Goal: Task Accomplishment & Management: Manage account settings

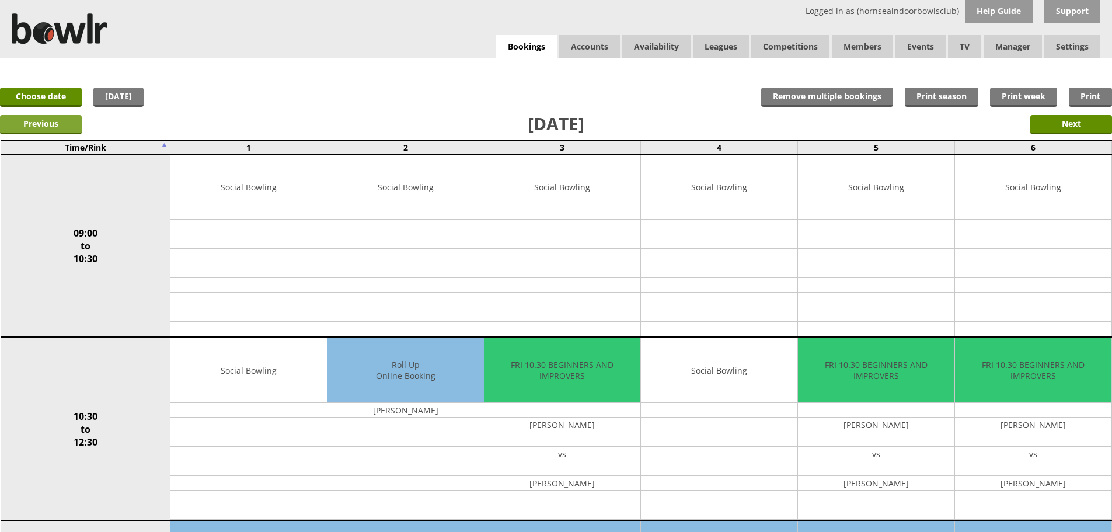
click at [68, 118] on input "Previous" at bounding box center [41, 124] width 82 height 19
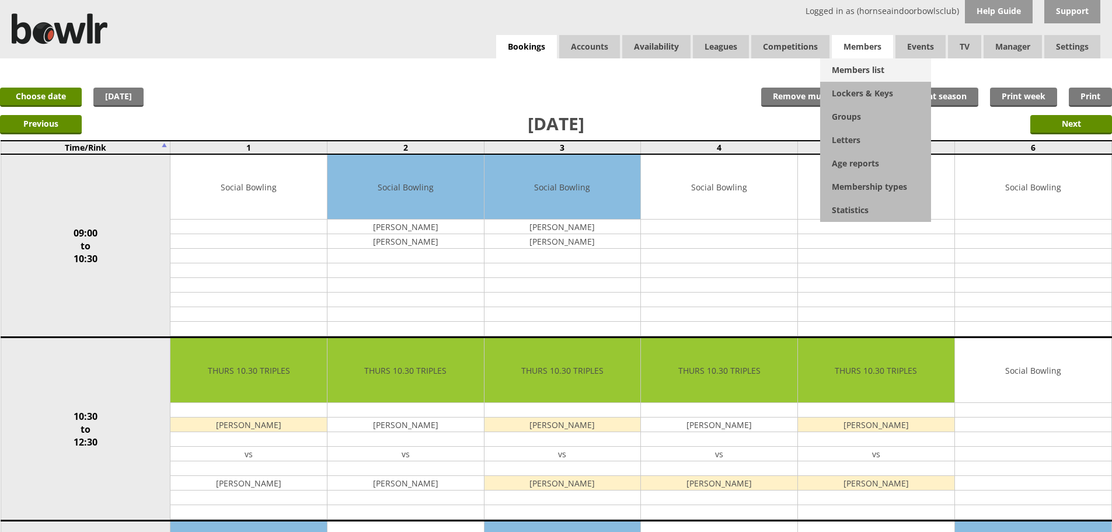
click at [847, 72] on link "Members list" at bounding box center [875, 69] width 111 height 23
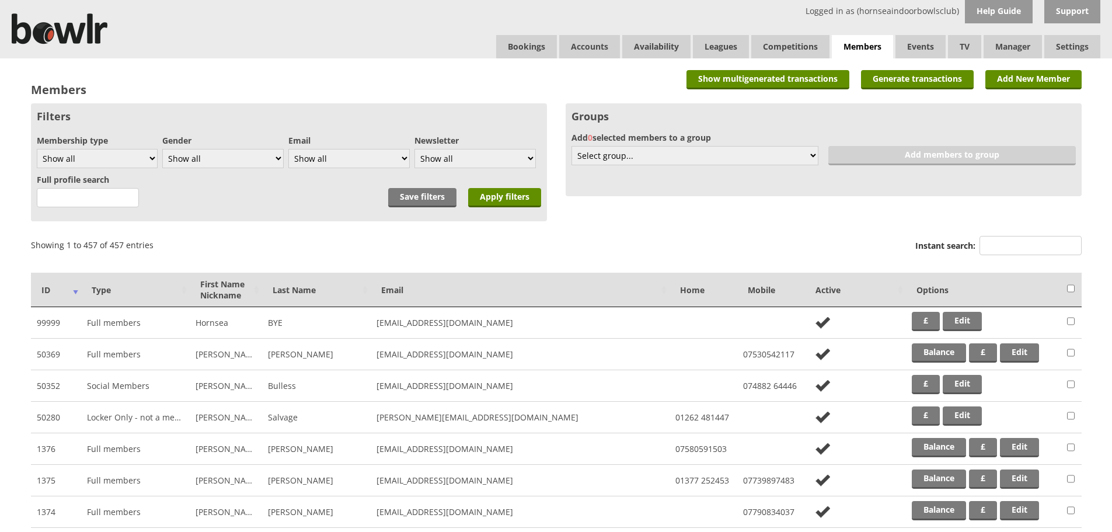
click at [980, 250] on label "Instant search:" at bounding box center [998, 247] width 166 height 22
click at [980, 250] on input "Instant search:" at bounding box center [1031, 245] width 102 height 19
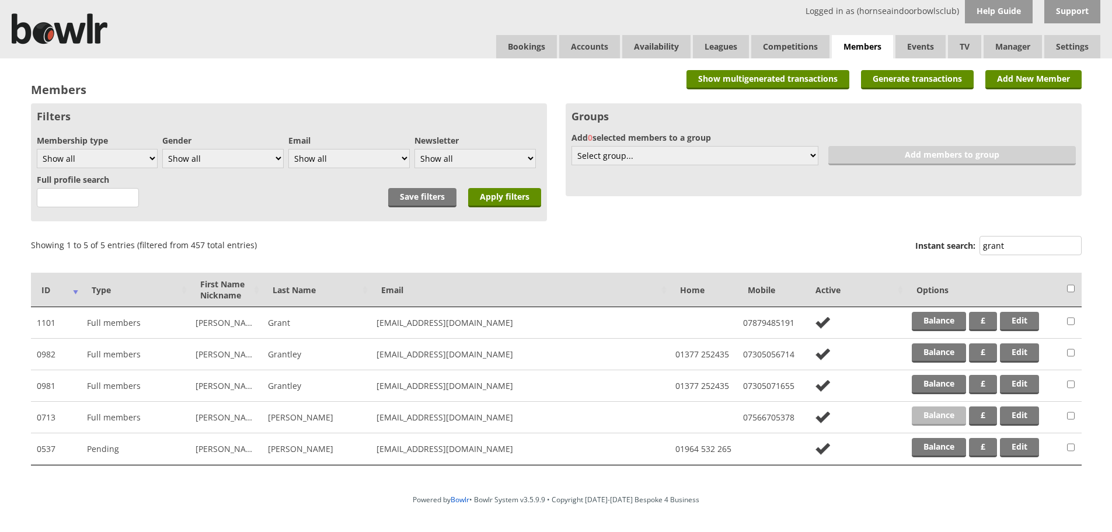
type input "grant"
click at [922, 410] on link "Balance" at bounding box center [939, 415] width 54 height 19
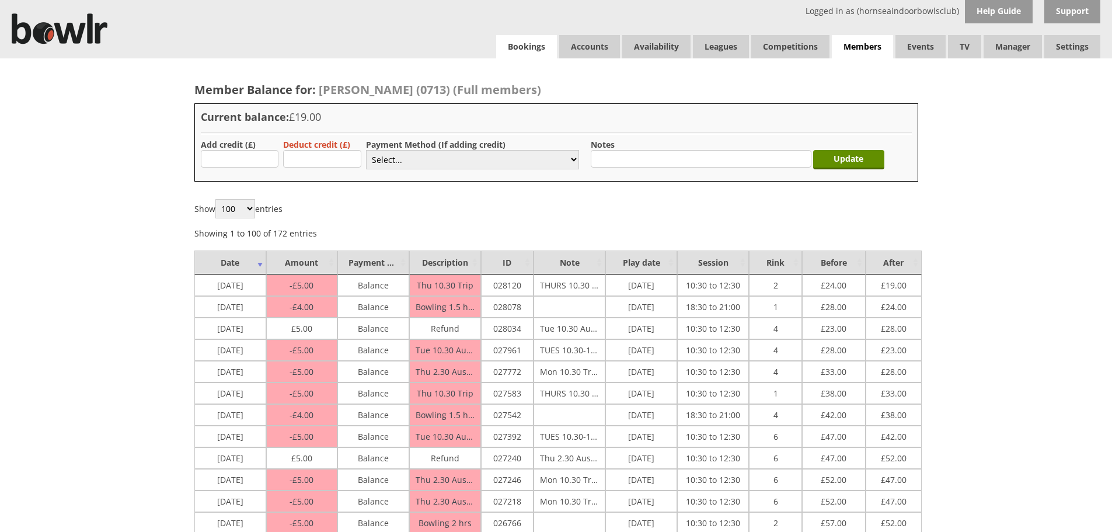
click at [528, 53] on link "Bookings" at bounding box center [526, 46] width 61 height 23
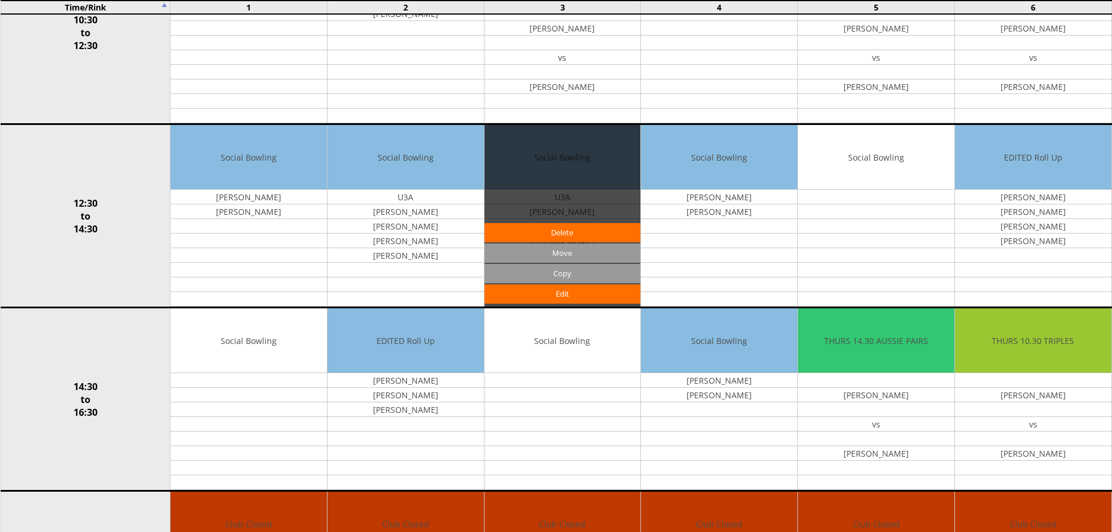
scroll to position [642, 0]
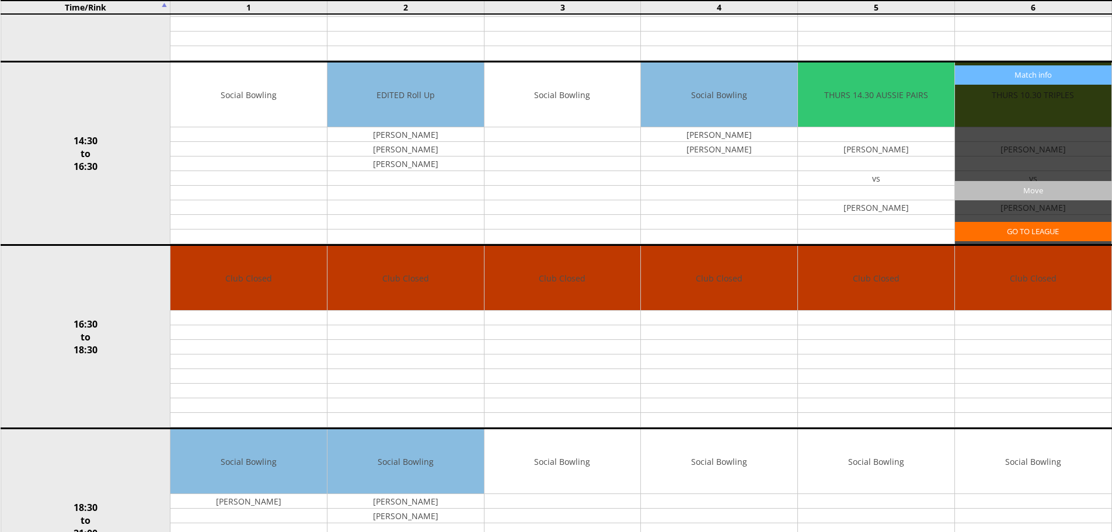
click at [1061, 193] on input "Move" at bounding box center [1033, 190] width 156 height 19
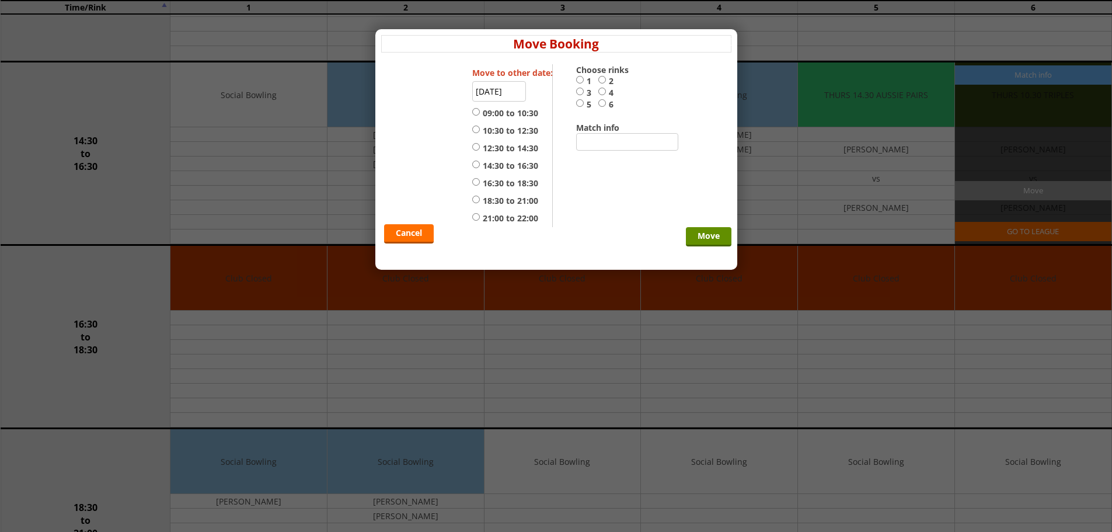
click at [583, 80] on input "1" at bounding box center [580, 79] width 8 height 9
radio input "true"
click at [509, 163] on label "14:30 to 16:30" at bounding box center [505, 166] width 66 height 12
click at [480, 163] on input "14:30 to 16:30" at bounding box center [476, 164] width 8 height 9
radio input "true"
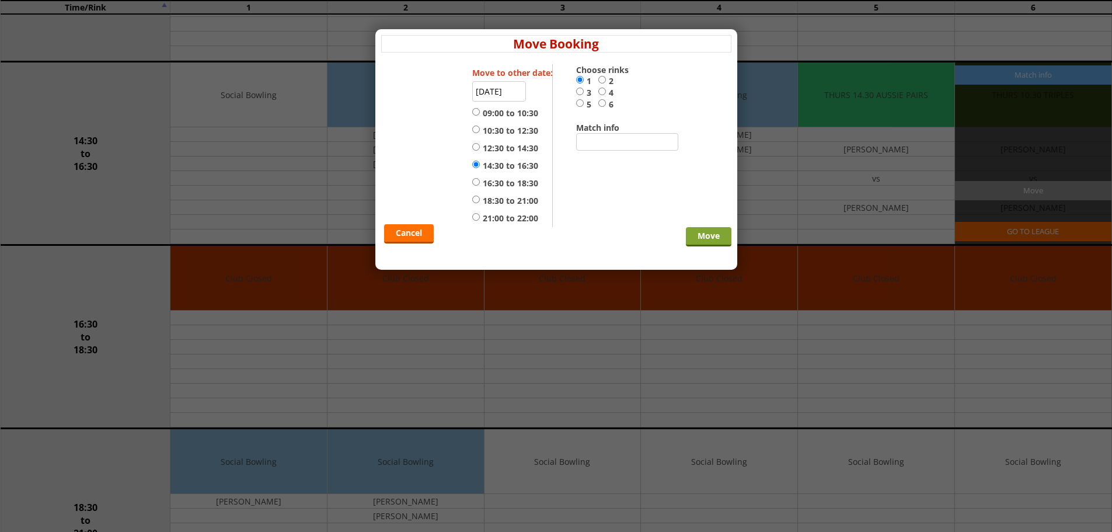
click at [687, 232] on input "Move" at bounding box center [709, 236] width 46 height 19
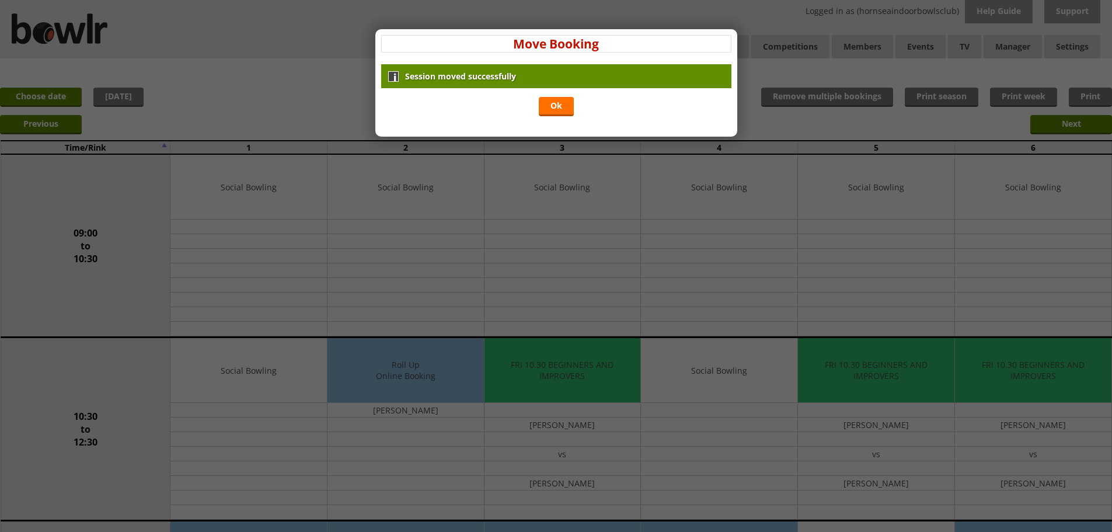
click at [535, 99] on div "Session moved successfully Ok" at bounding box center [556, 91] width 350 height 55
click at [551, 106] on link "Ok" at bounding box center [556, 106] width 35 height 19
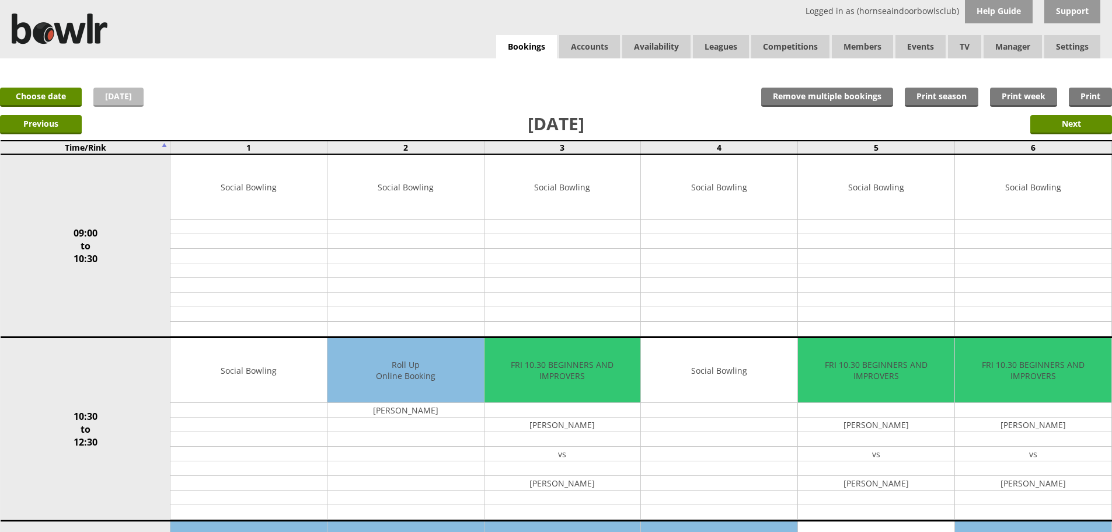
click at [110, 95] on link "Today" at bounding box center [118, 97] width 50 height 19
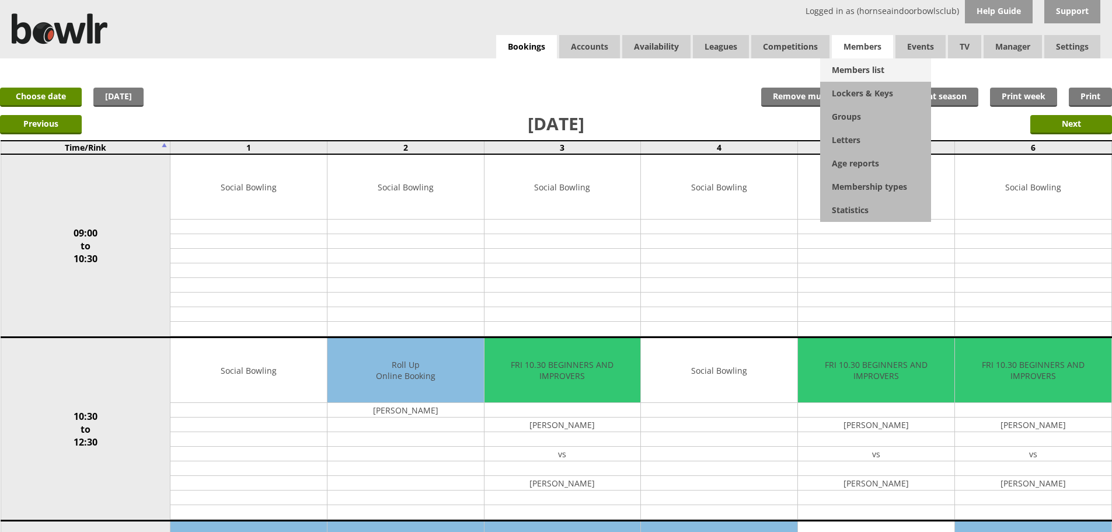
click at [845, 68] on link "Members list" at bounding box center [875, 69] width 111 height 23
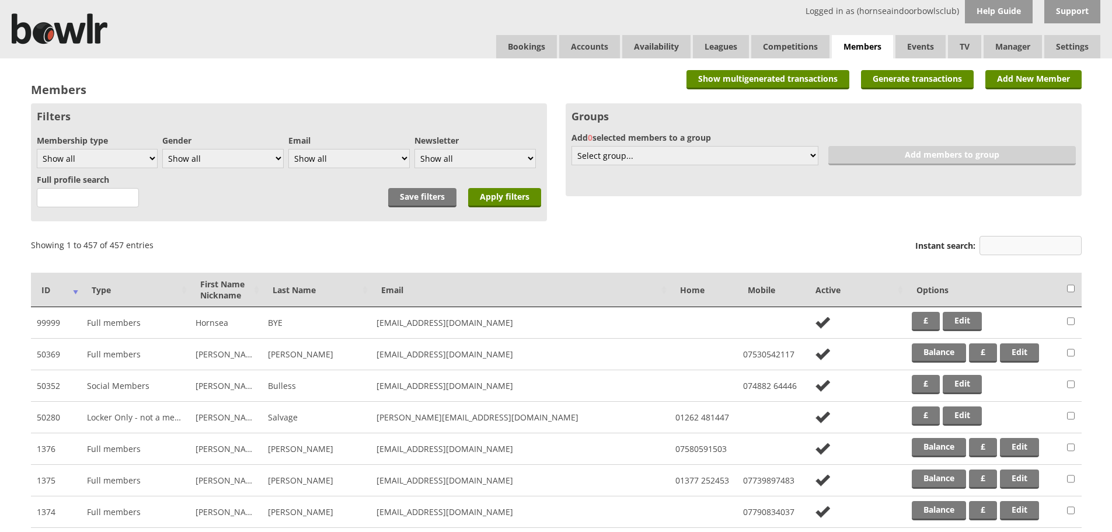
click at [1035, 245] on input "Instant search:" at bounding box center [1031, 245] width 102 height 19
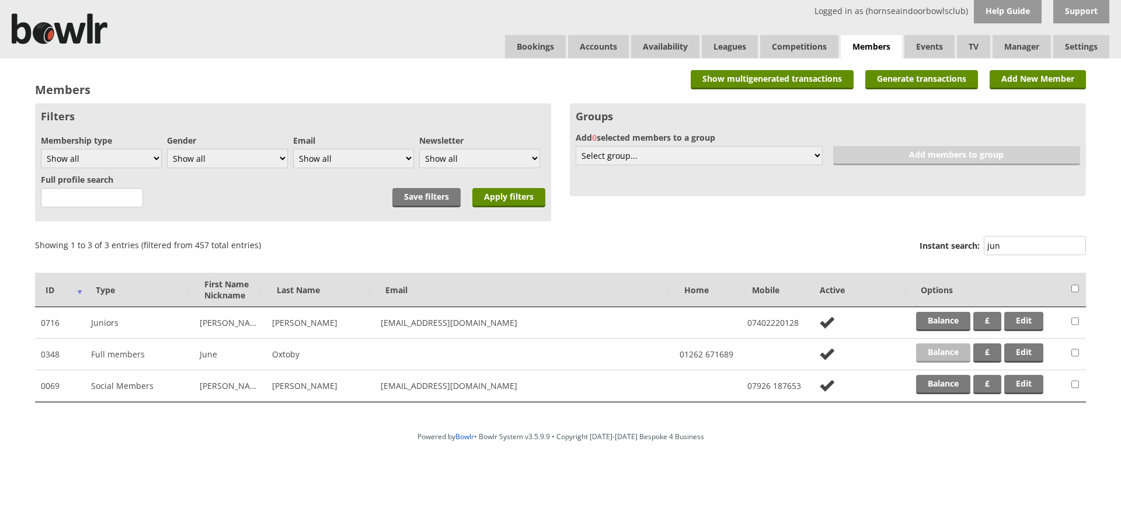
type input "jun"
click at [949, 350] on link "Balance" at bounding box center [943, 352] width 54 height 19
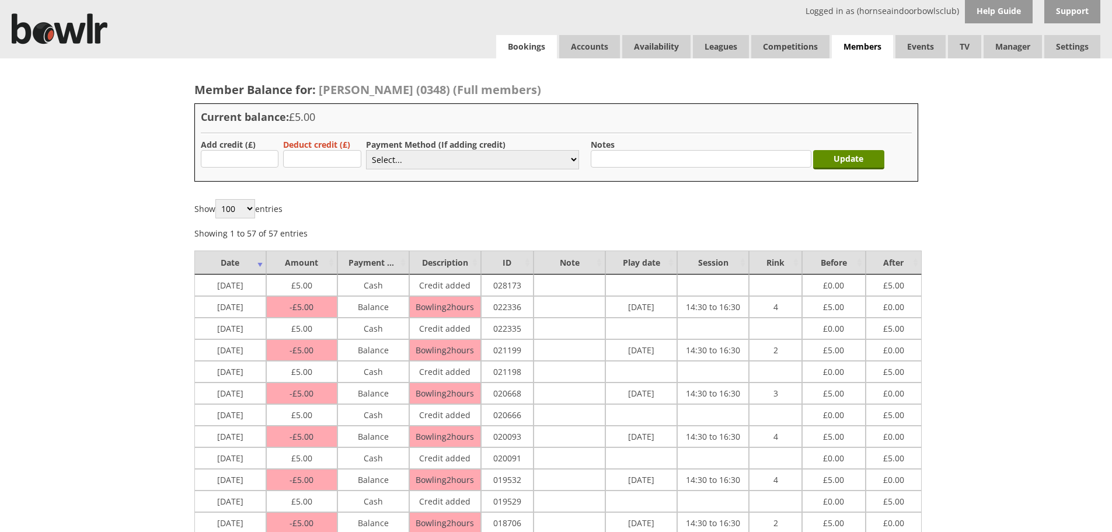
click at [548, 46] on link "Bookings" at bounding box center [526, 46] width 61 height 23
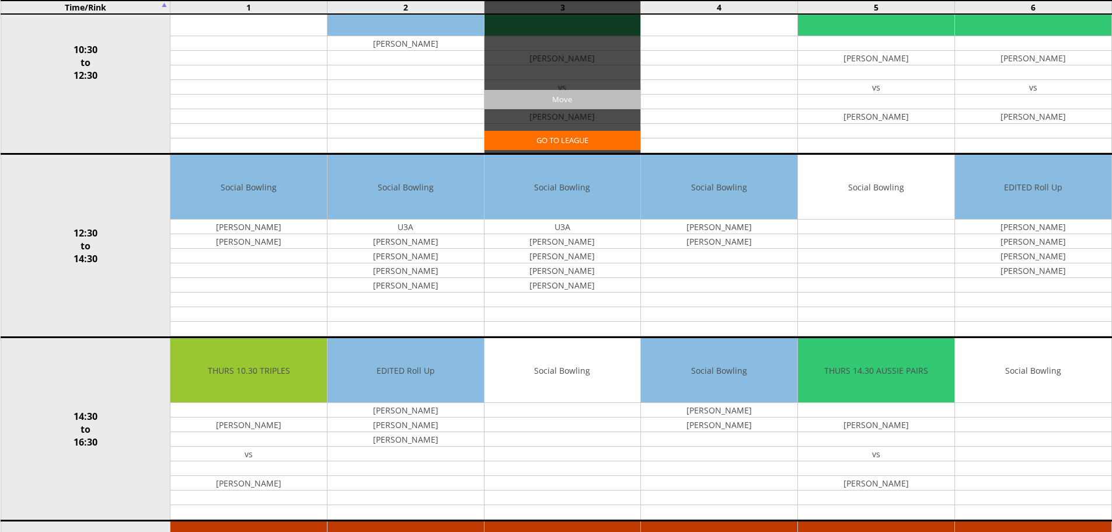
scroll to position [467, 0]
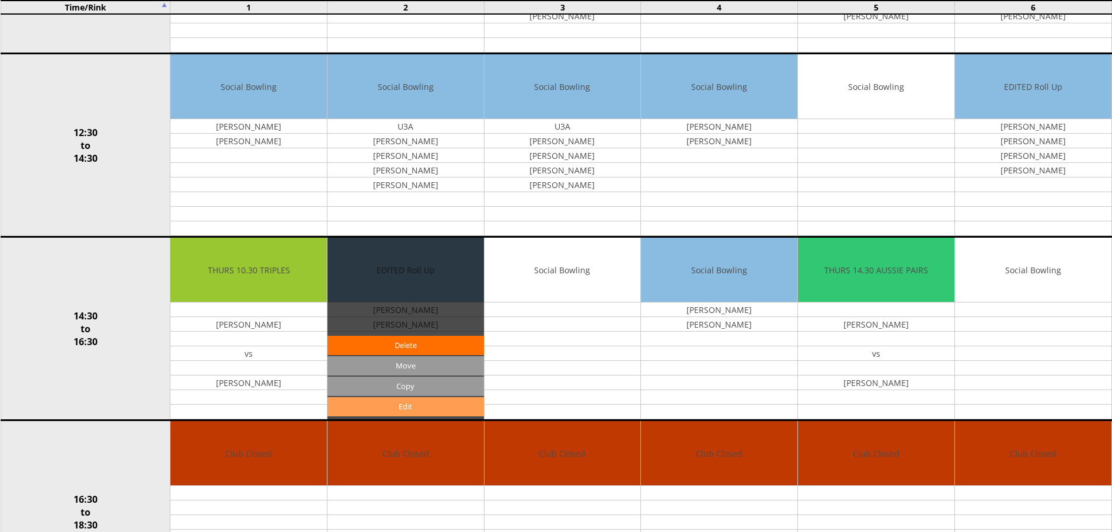
click at [468, 399] on link "Edit" at bounding box center [406, 406] width 156 height 19
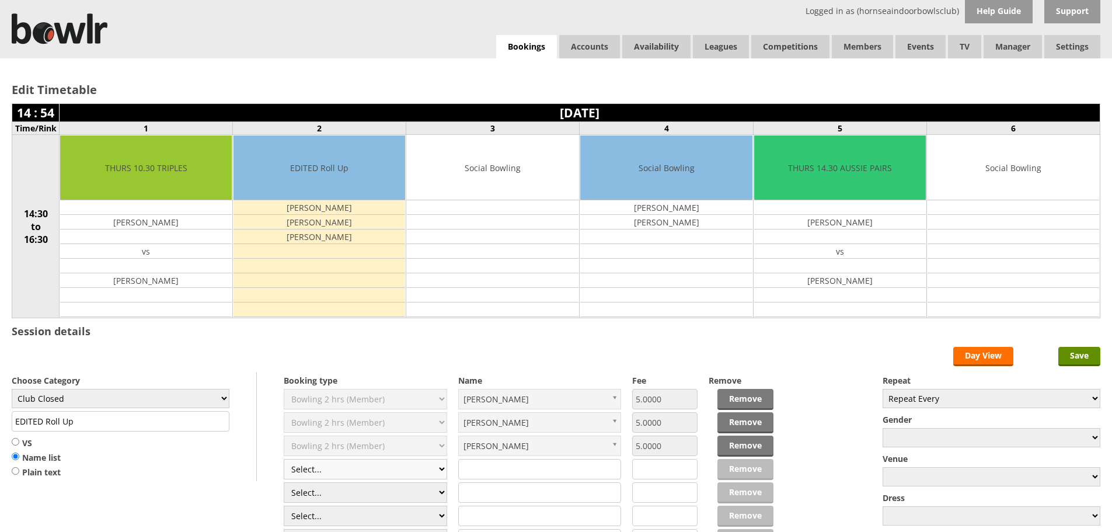
click at [440, 465] on select "Select... Club Competition (Member) Club Competition (Visitor) National (Member…" at bounding box center [365, 469] width 163 height 20
select select "1_50"
click at [284, 459] on select "Select... Club Competition (Member) Club Competition (Visitor) National (Member…" at bounding box center [365, 469] width 163 height 20
type input "Club Closed"
type input "5.0000"
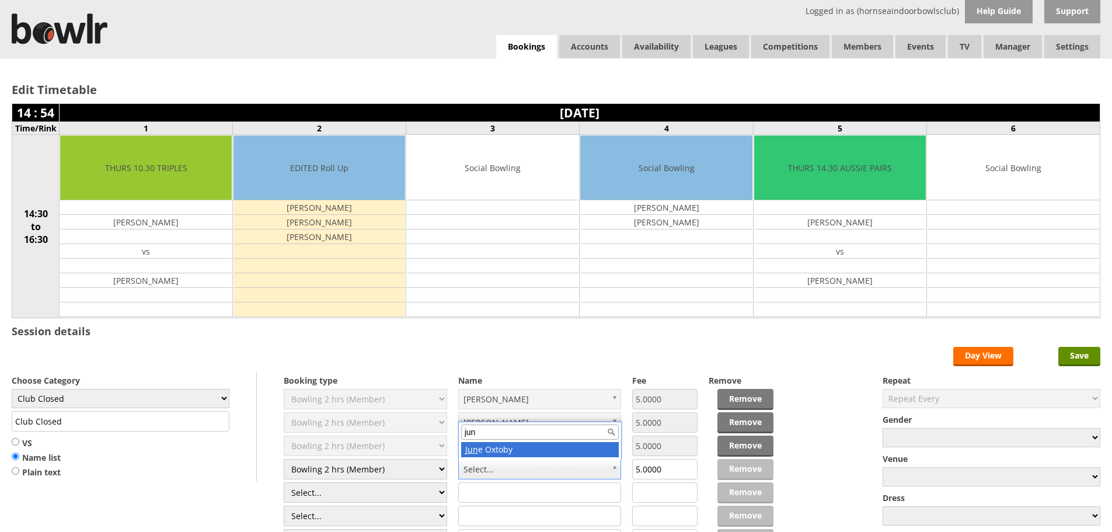
type input "jun"
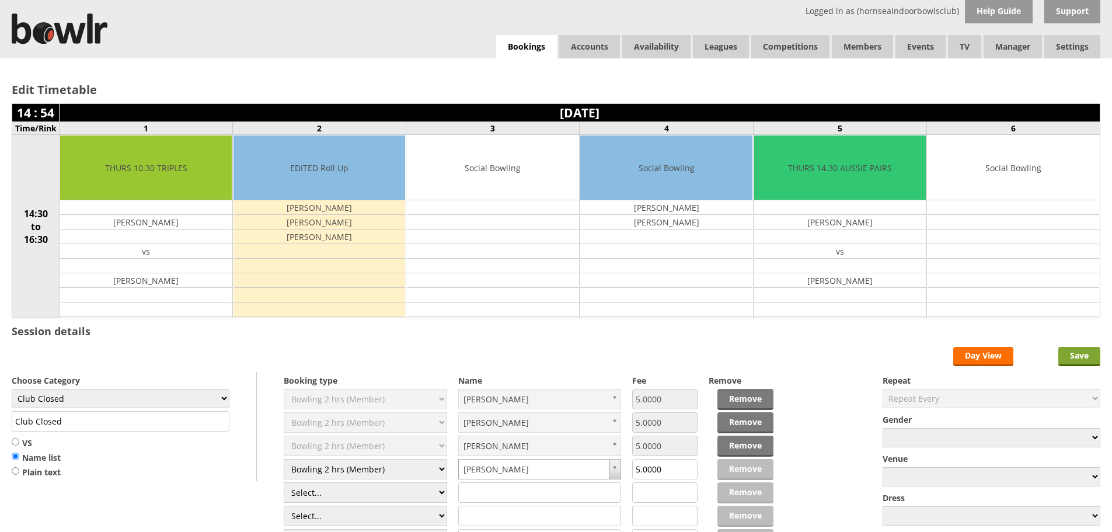
click at [1084, 363] on input "Save" at bounding box center [1079, 356] width 42 height 19
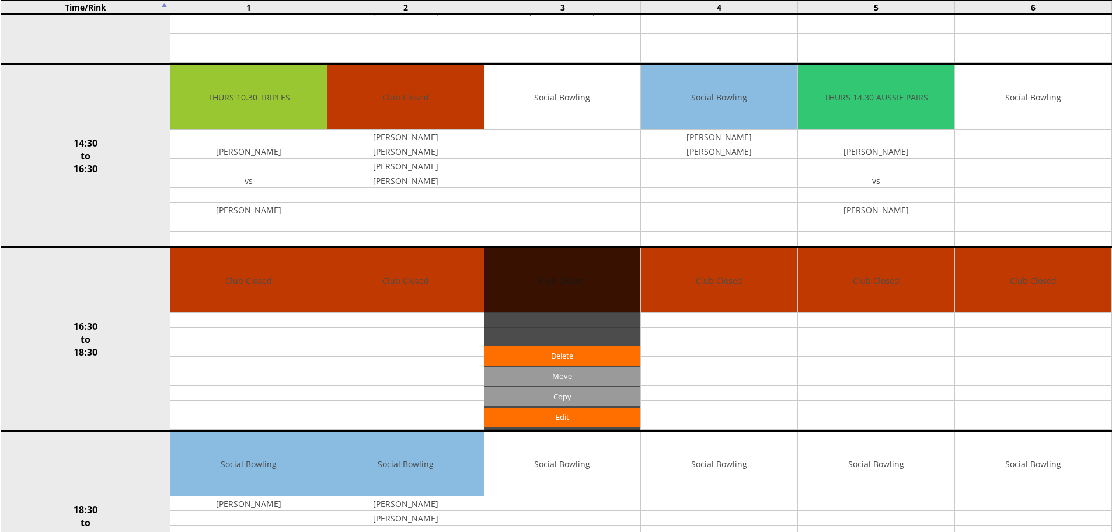
scroll to position [642, 0]
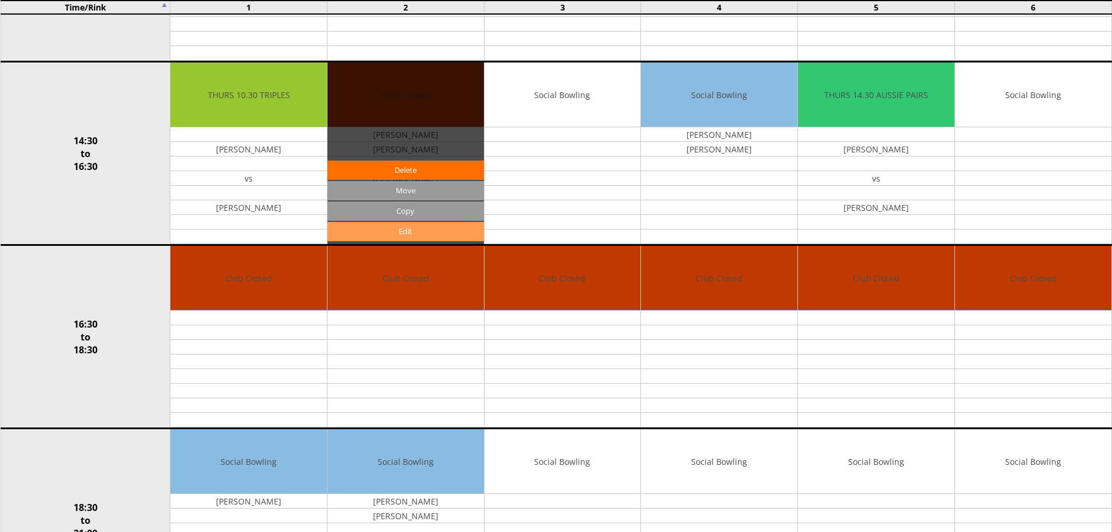
click at [419, 228] on link "Edit" at bounding box center [406, 231] width 156 height 19
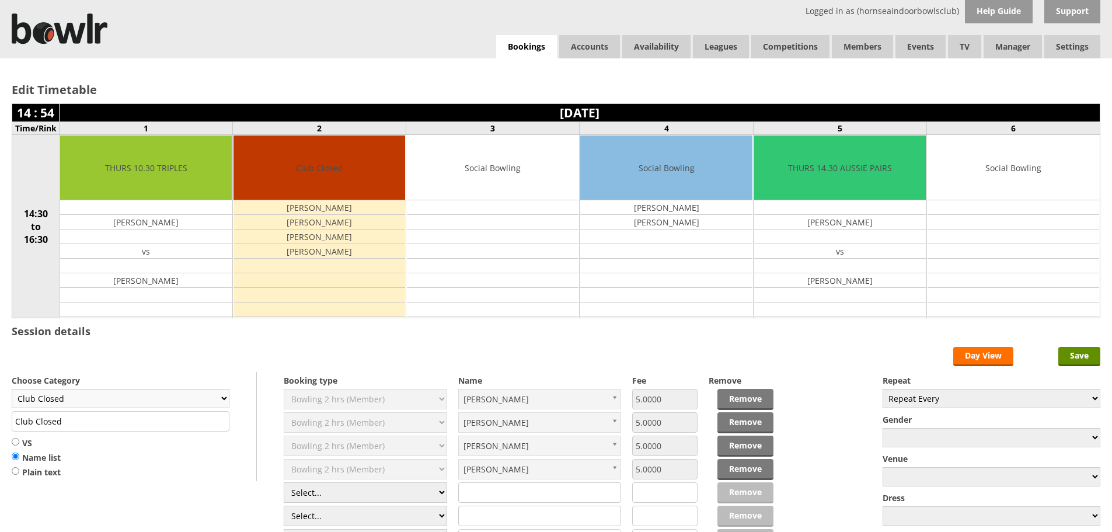
click at [201, 390] on select "Club Closed Singles League Triples League Pairs League Friendly Social Bowling …" at bounding box center [121, 398] width 218 height 19
select select "132"
click at [12, 389] on select "Club Closed Singles League Triples League Pairs League Friendly Social Bowling …" at bounding box center [121, 398] width 218 height 19
type input "Social Bowling"
click at [1064, 365] on input "Save" at bounding box center [1079, 356] width 42 height 19
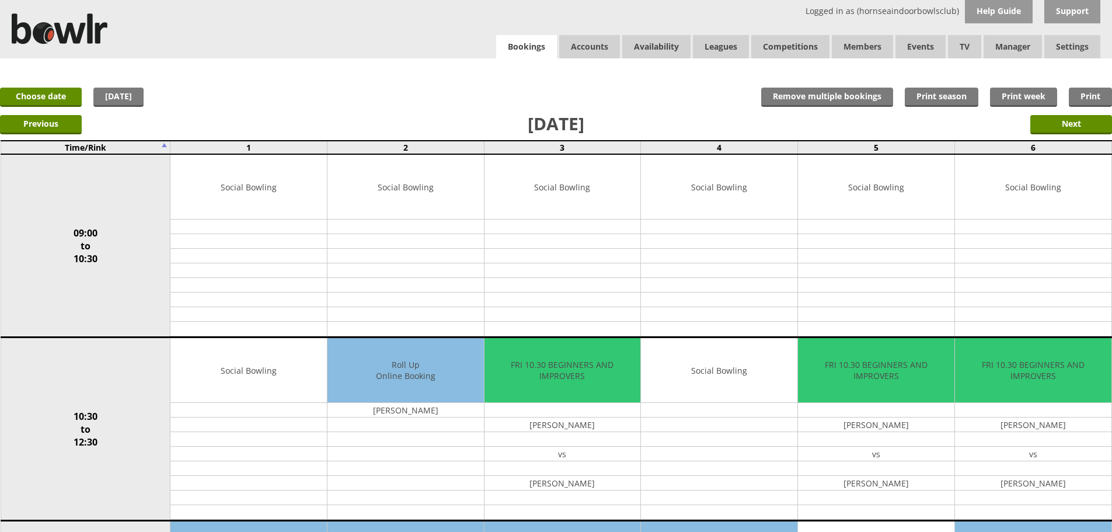
click at [518, 51] on link "Bookings" at bounding box center [526, 47] width 61 height 24
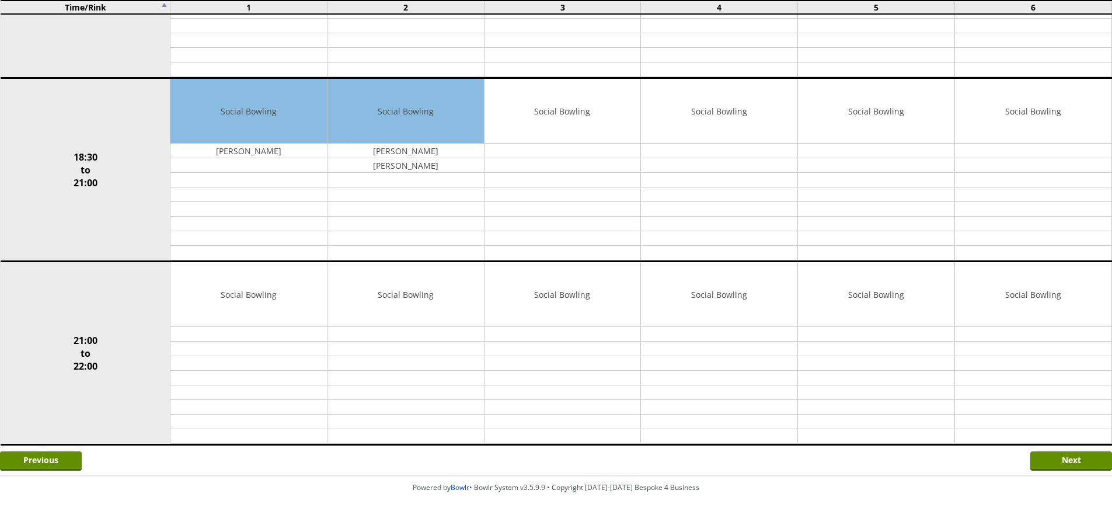
scroll to position [1019, 0]
